Goal: Information Seeking & Learning: Learn about a topic

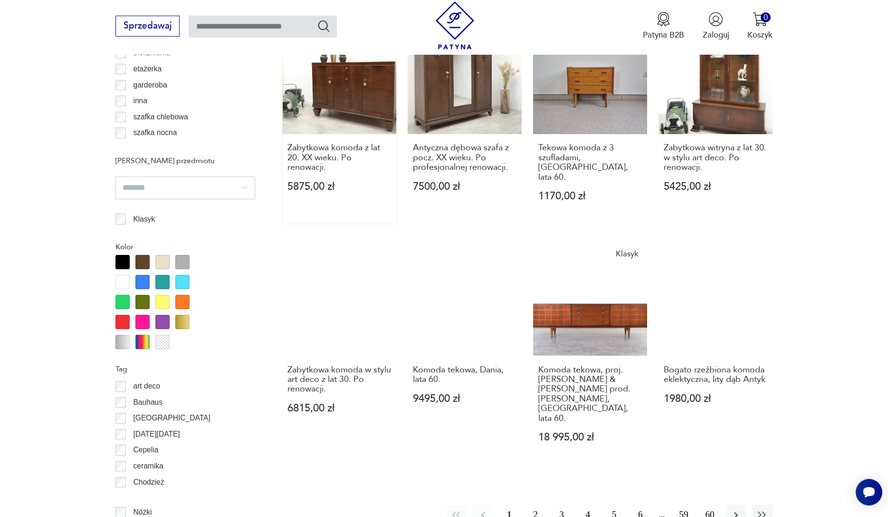
scroll to position [709, 0]
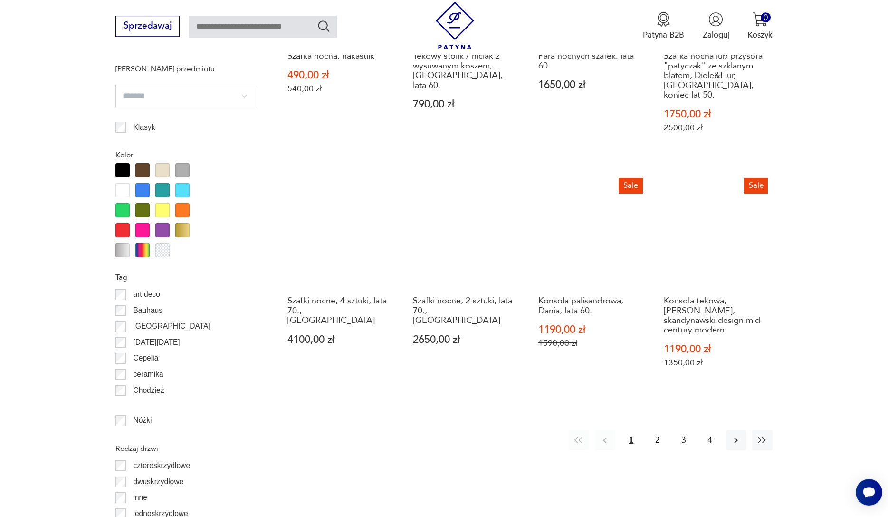
scroll to position [1001, 0]
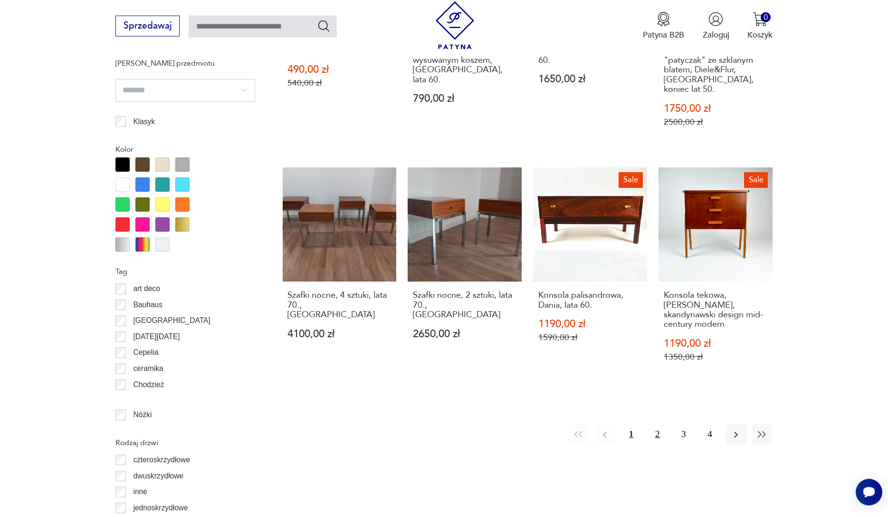
click at [654, 427] on button "2" at bounding box center [657, 434] width 20 height 20
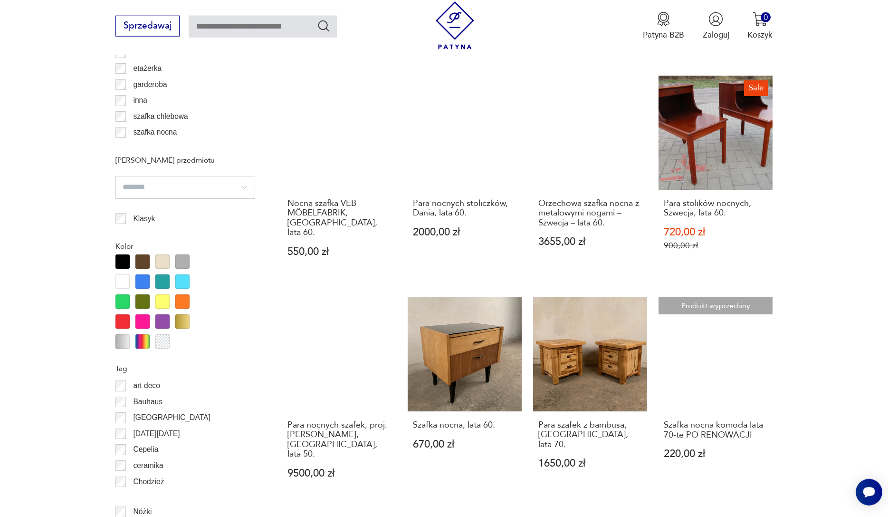
scroll to position [1098, 0]
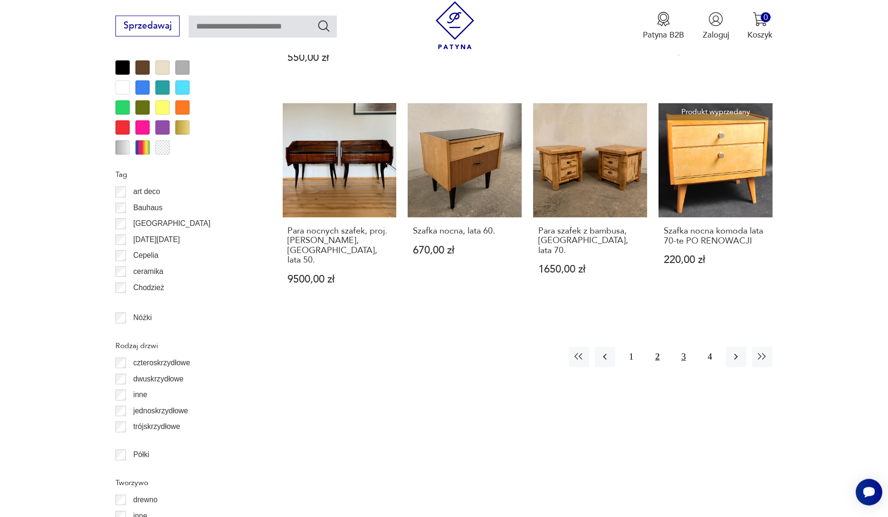
click at [684, 346] on button "3" at bounding box center [683, 356] width 20 height 20
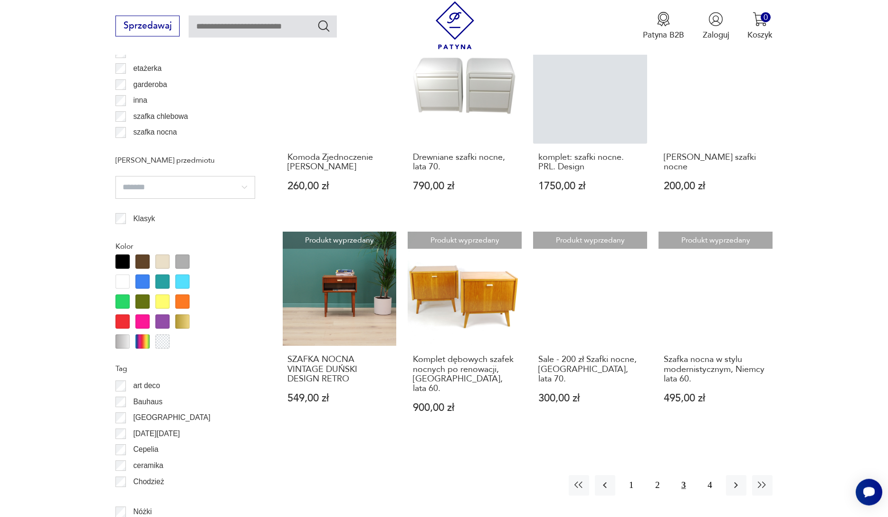
scroll to position [1049, 0]
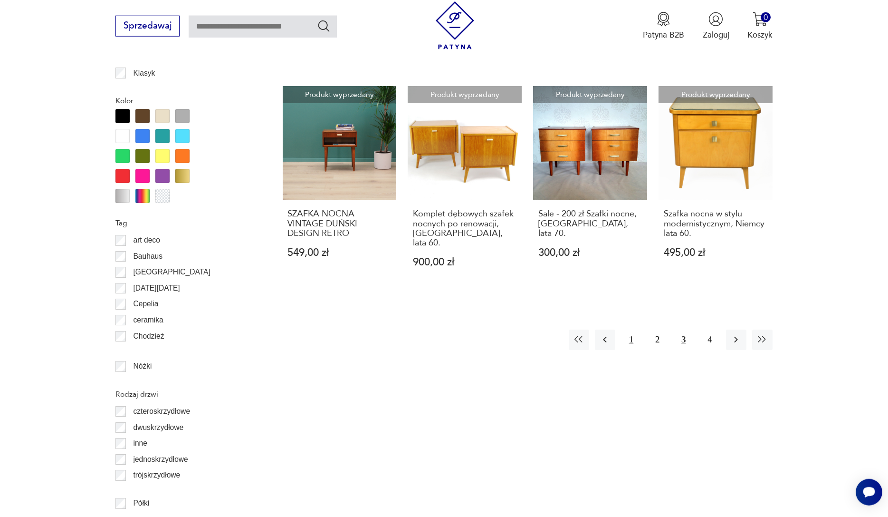
click at [627, 329] on button "1" at bounding box center [631, 339] width 20 height 20
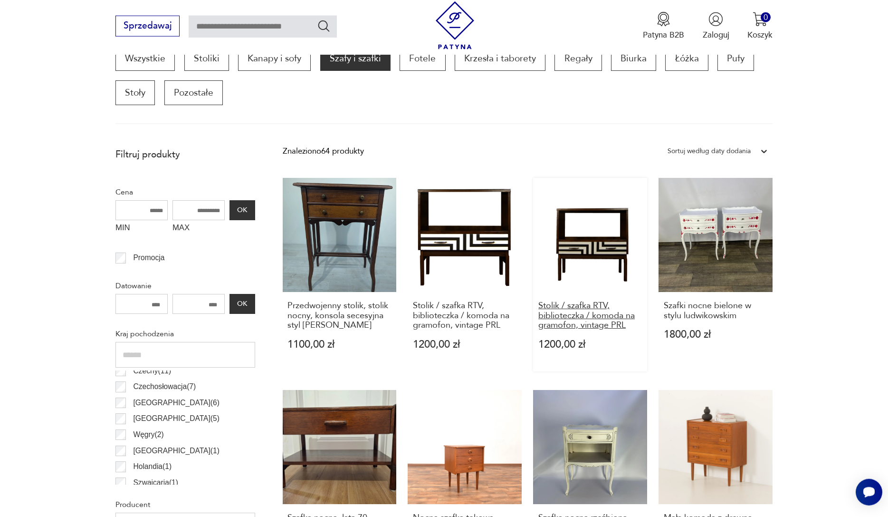
scroll to position [516, 0]
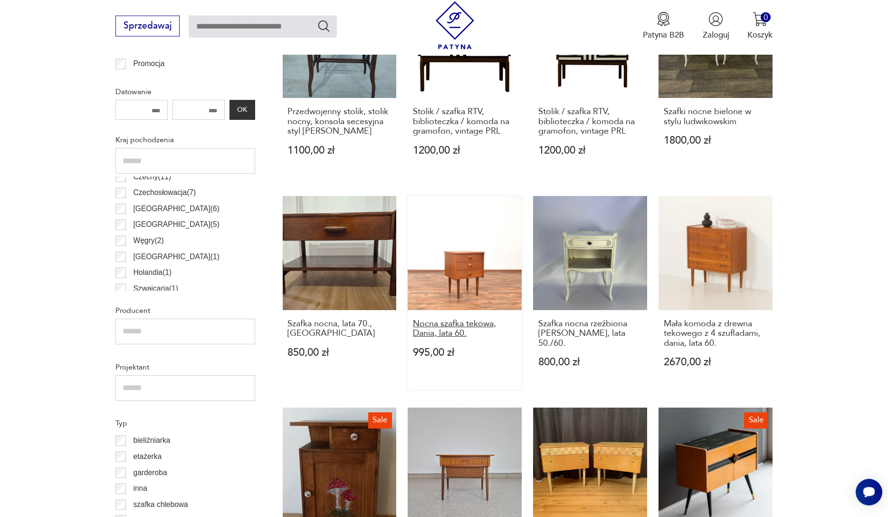
click at [448, 320] on h3 "Nocna szafka tekowa, Dania, lata 60." at bounding box center [465, 328] width 104 height 19
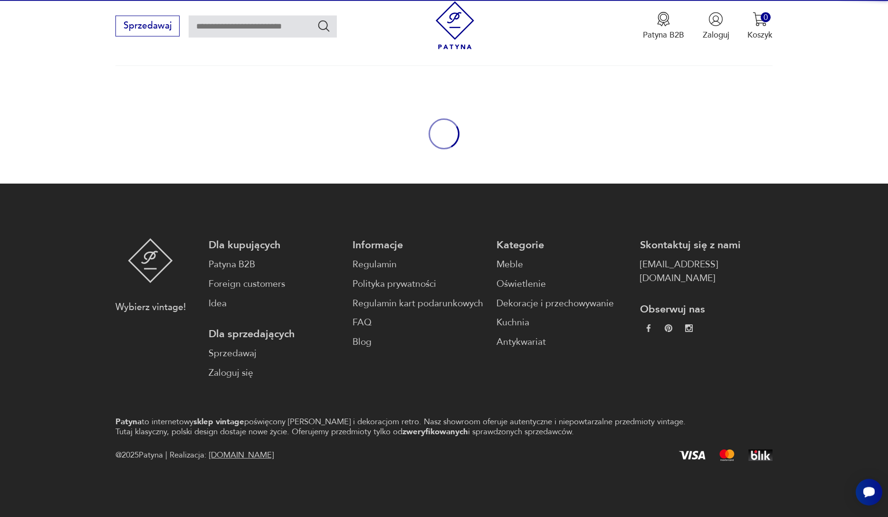
scroll to position [62, 0]
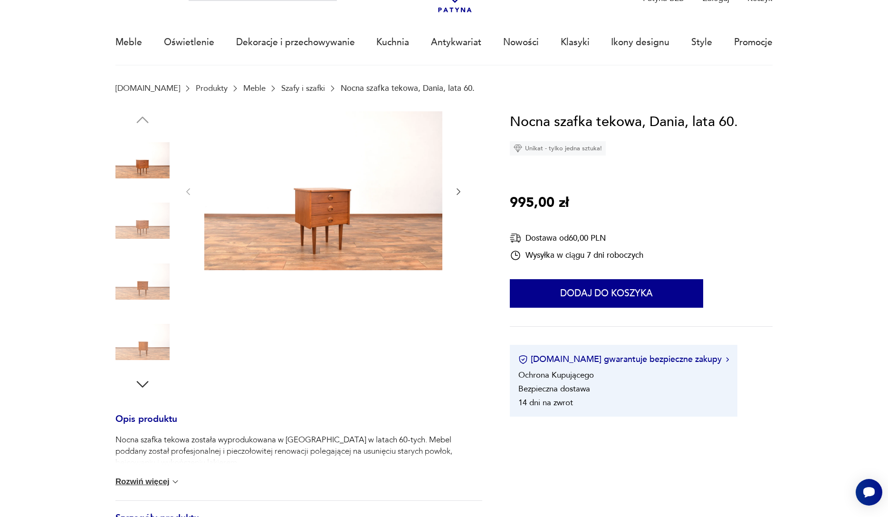
click at [149, 294] on img at bounding box center [142, 281] width 54 height 54
click at [146, 333] on img at bounding box center [142, 342] width 54 height 54
click at [339, 228] on img at bounding box center [323, 190] width 238 height 159
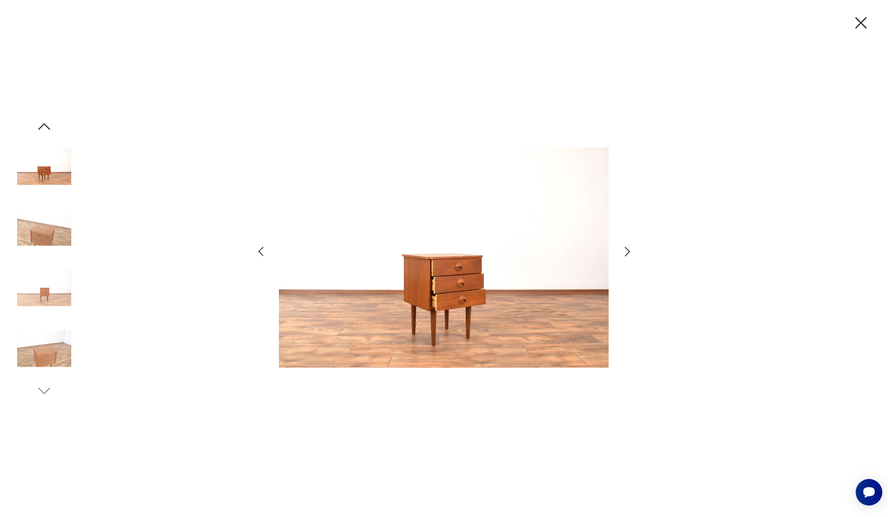
click at [861, 24] on icon "button" at bounding box center [860, 22] width 11 height 11
